Goal: Task Accomplishment & Management: Use online tool/utility

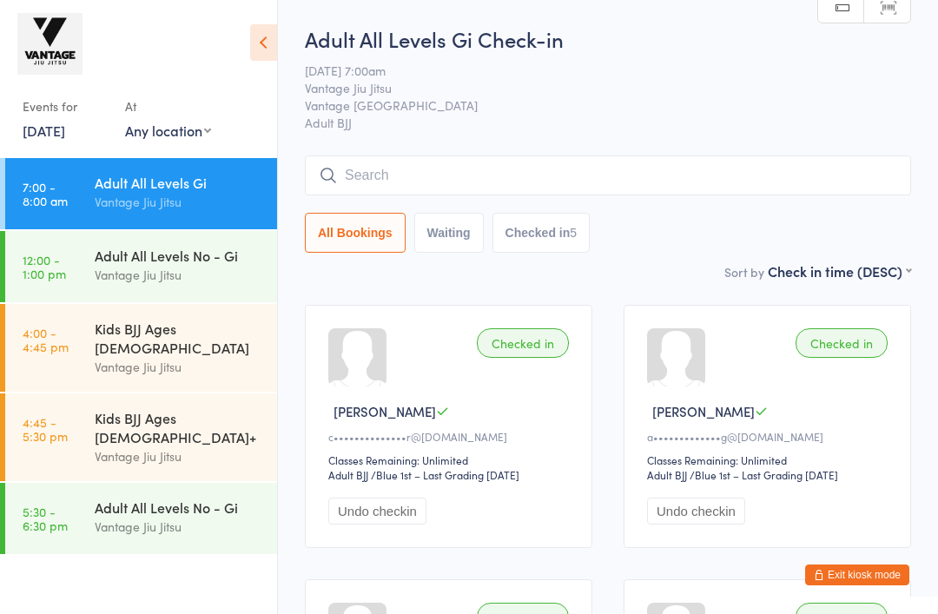
click at [743, 179] on input "search" at bounding box center [608, 176] width 606 height 40
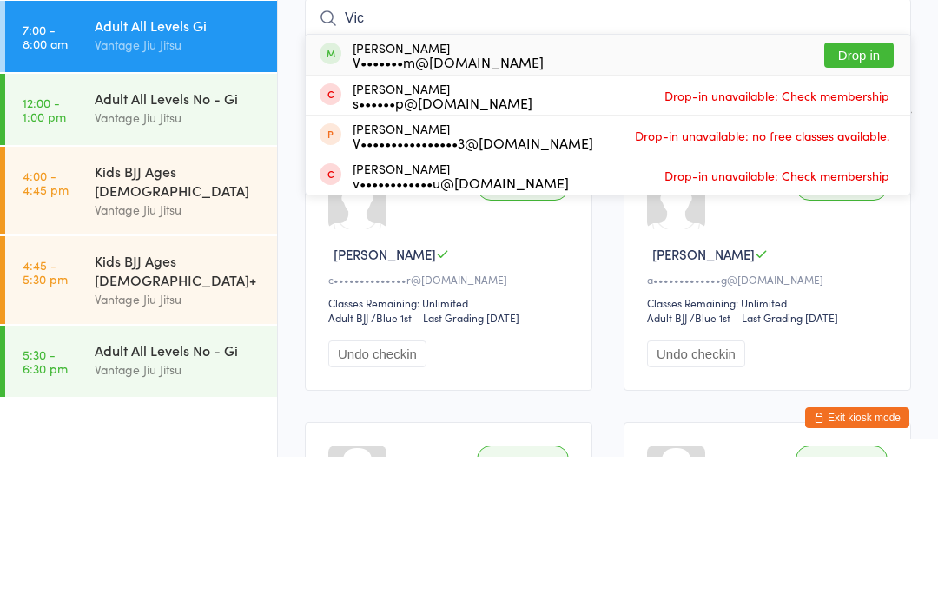
type input "Vic"
click at [865, 200] on button "Drop in" at bounding box center [860, 212] width 70 height 25
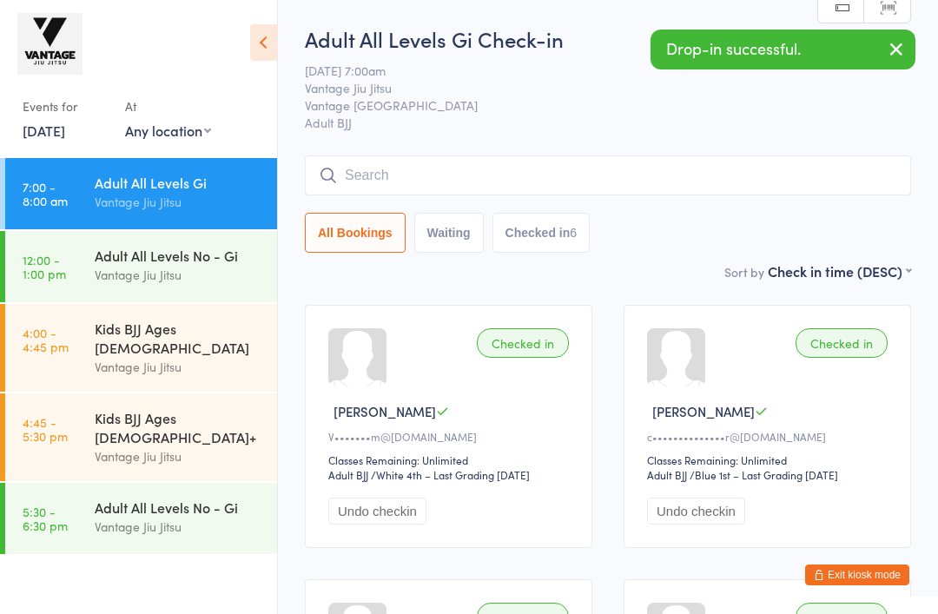
click at [630, 183] on input "search" at bounding box center [608, 176] width 606 height 40
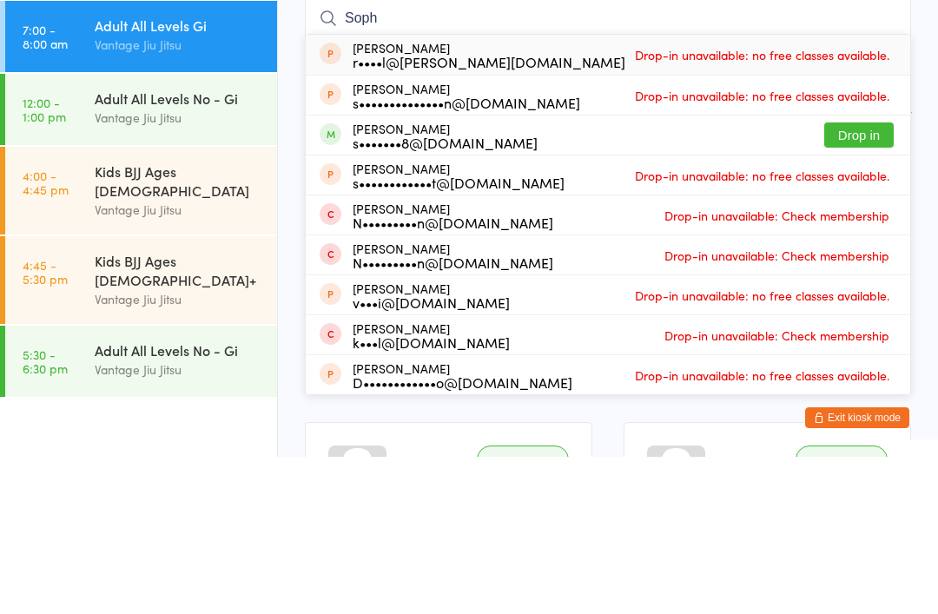
type input "Soph"
click at [856, 280] on button "Drop in" at bounding box center [860, 292] width 70 height 25
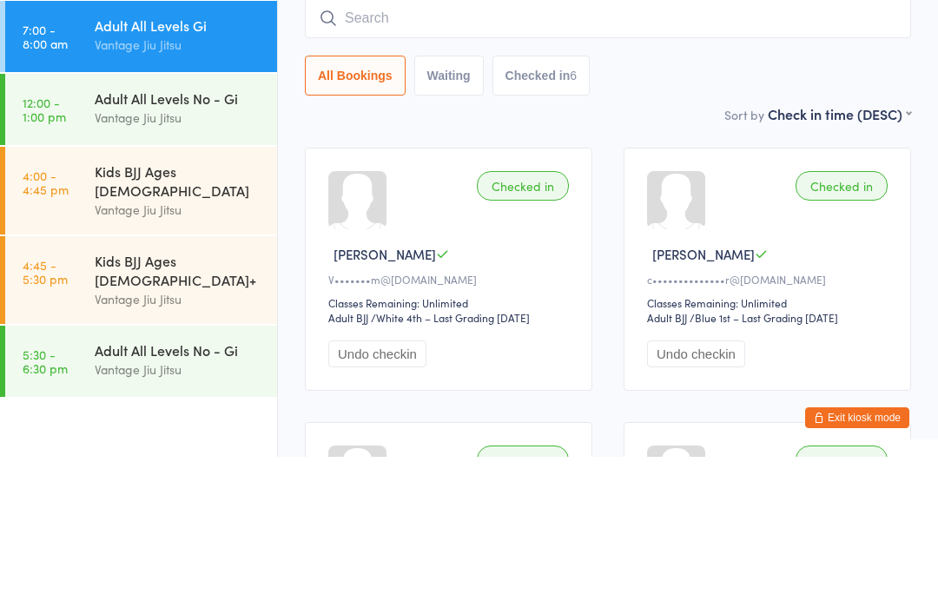
scroll to position [157, 0]
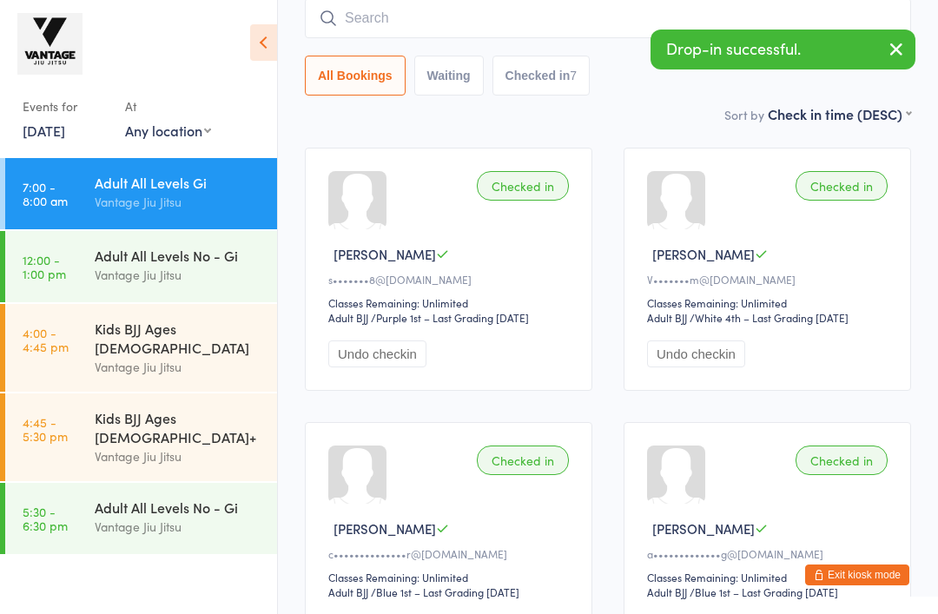
click at [601, 18] on input "search" at bounding box center [608, 18] width 606 height 40
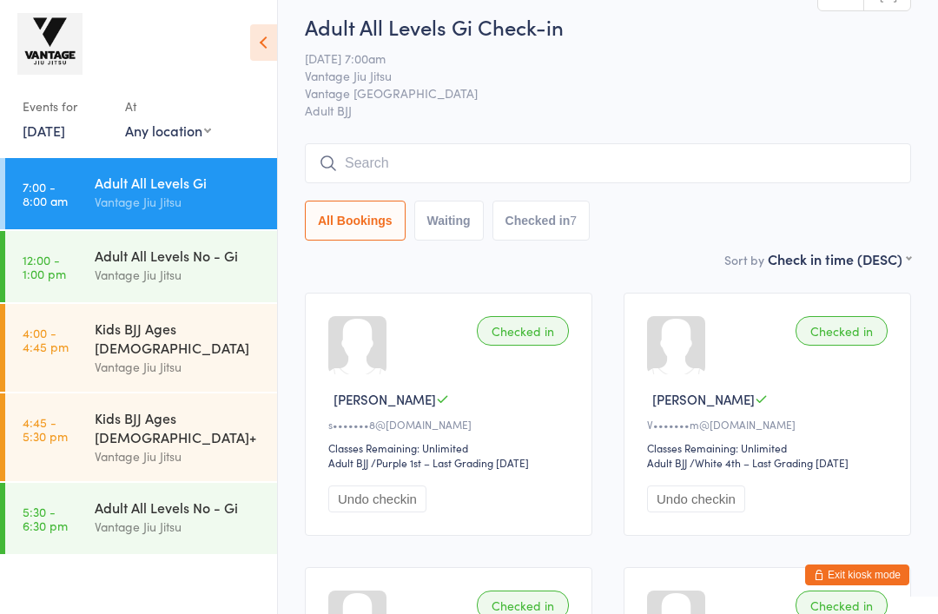
scroll to position [0, 0]
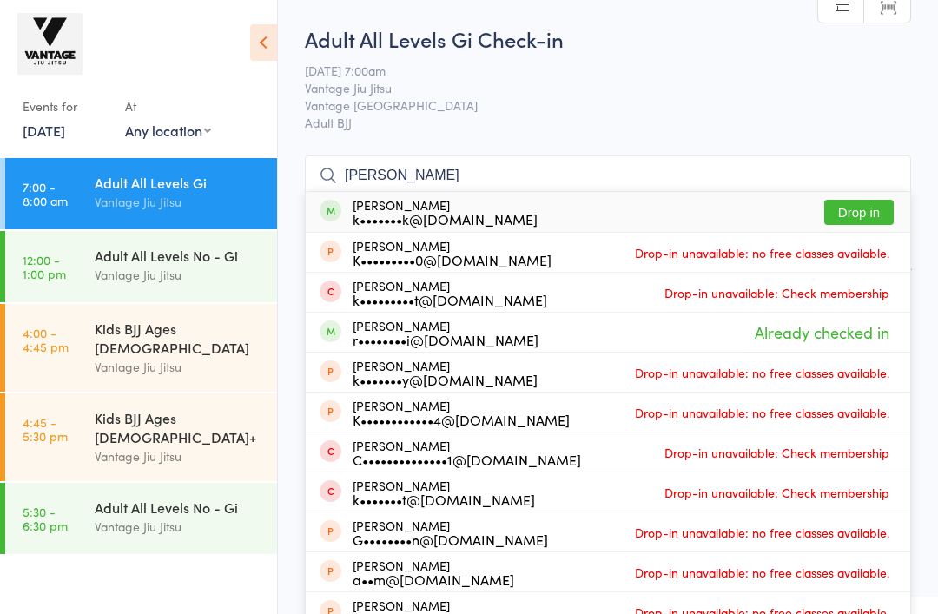
type input "[PERSON_NAME]"
click at [867, 209] on button "Drop in" at bounding box center [860, 212] width 70 height 25
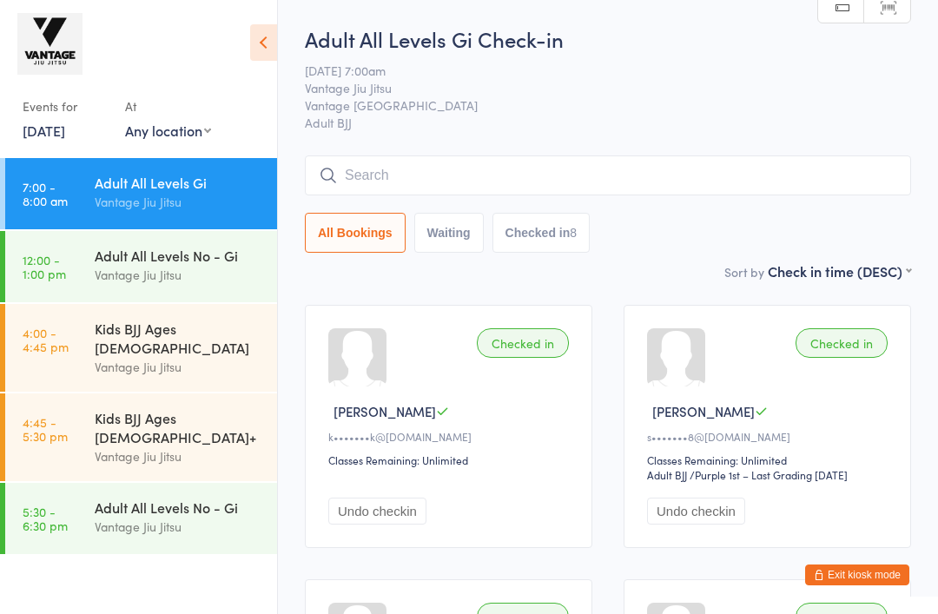
click at [625, 175] on input "search" at bounding box center [608, 176] width 606 height 40
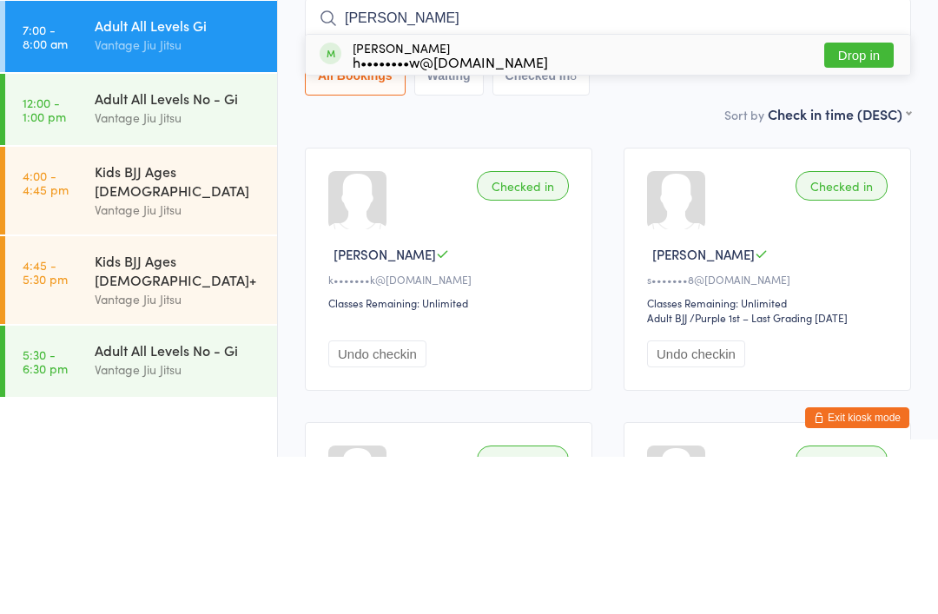
type input "[PERSON_NAME]"
click at [848, 200] on button "Drop in" at bounding box center [860, 212] width 70 height 25
